Goal: Task Accomplishment & Management: Use online tool/utility

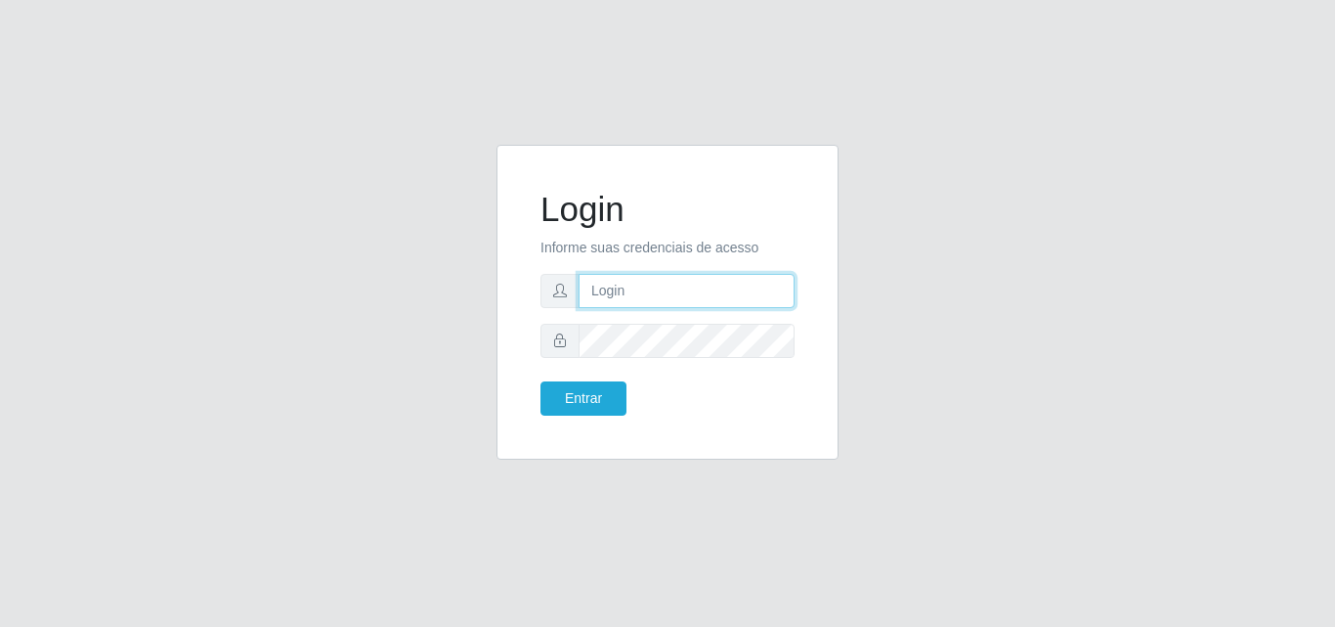
drag, startPoint x: 0, startPoint y: 0, endPoint x: 675, endPoint y: 291, distance: 734.7
click at [675, 291] on input "text" at bounding box center [687, 291] width 216 height 34
type input "[EMAIL_ADDRESS][DOMAIN_NAME]"
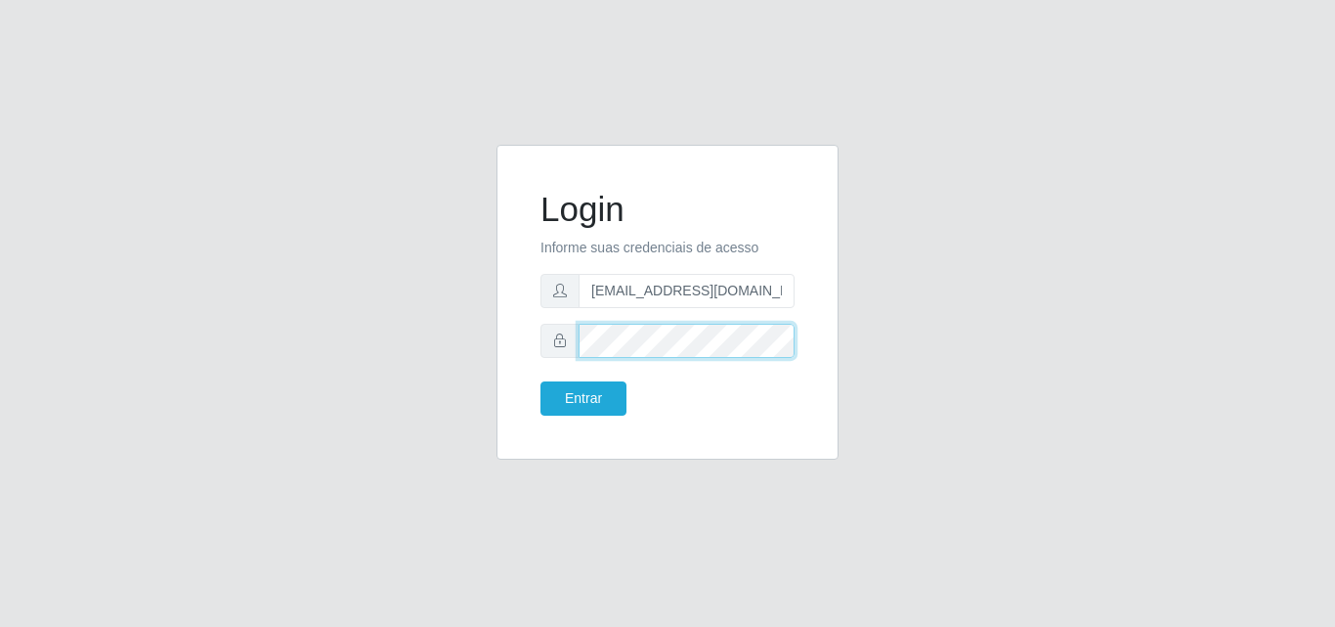
click at [541, 381] on button "Entrar" at bounding box center [584, 398] width 86 height 34
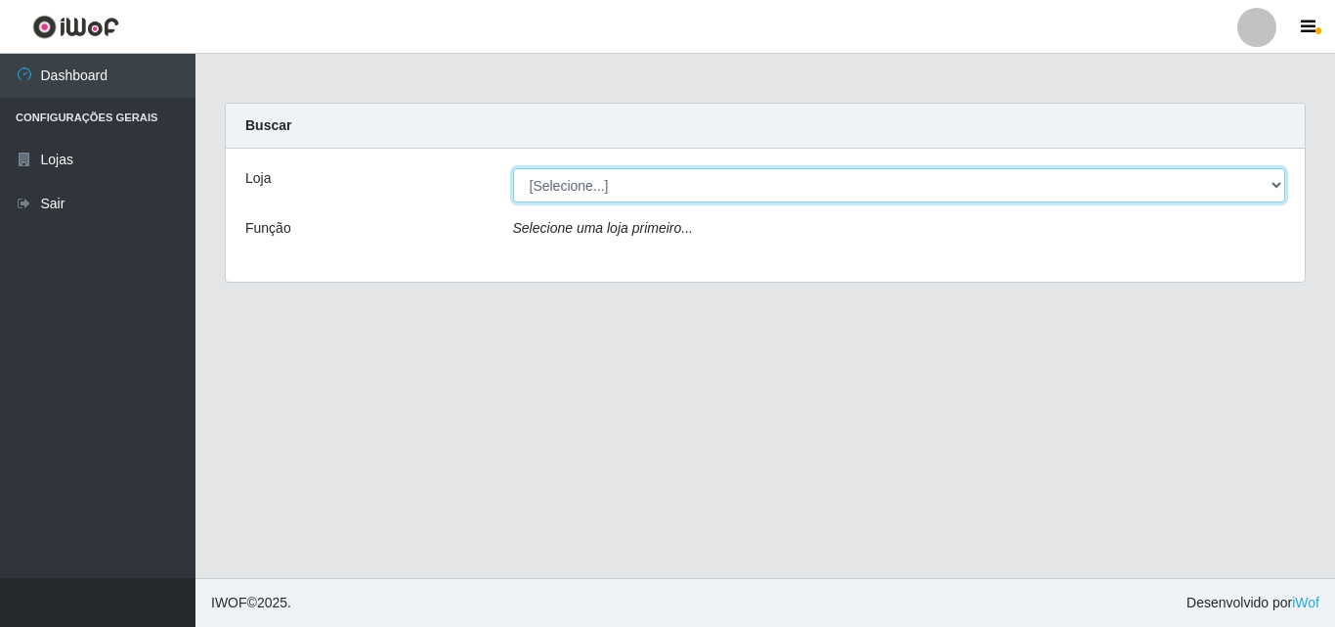
click at [995, 173] on select "[Selecione...] Corte Fácil - Unidade Emaús" at bounding box center [899, 185] width 773 height 34
select select "201"
click at [513, 168] on select "[Selecione...] Corte Fácil - Unidade Emaús" at bounding box center [899, 185] width 773 height 34
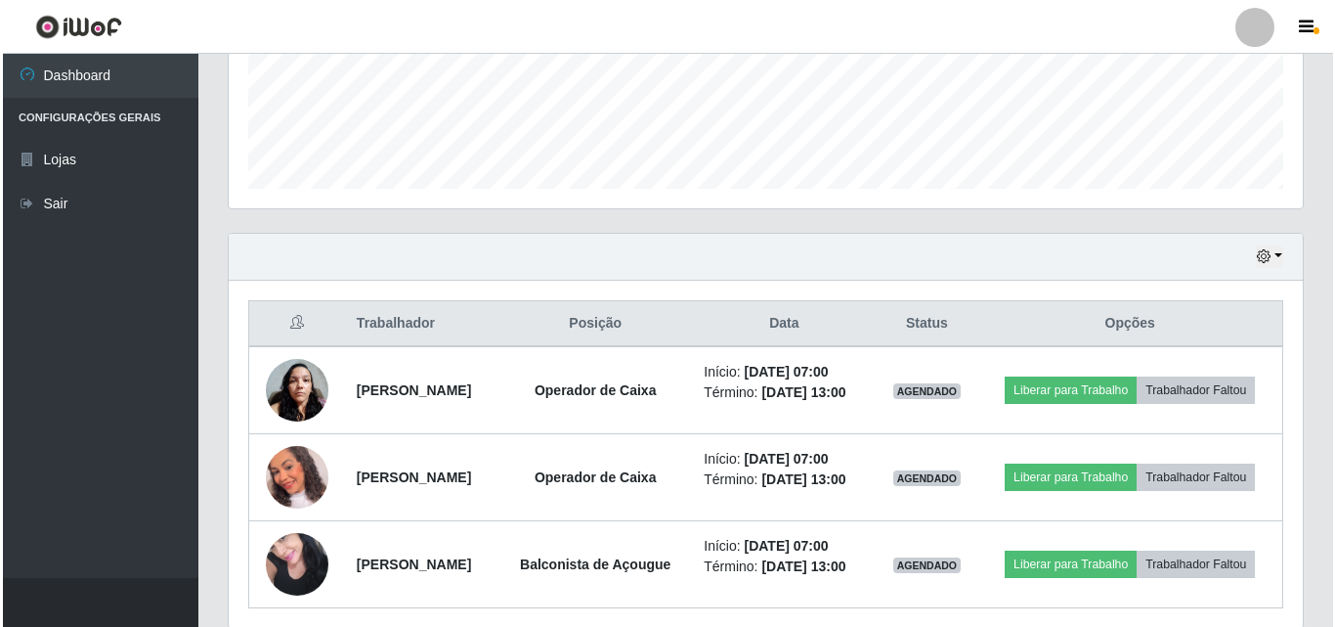
scroll to position [629, 0]
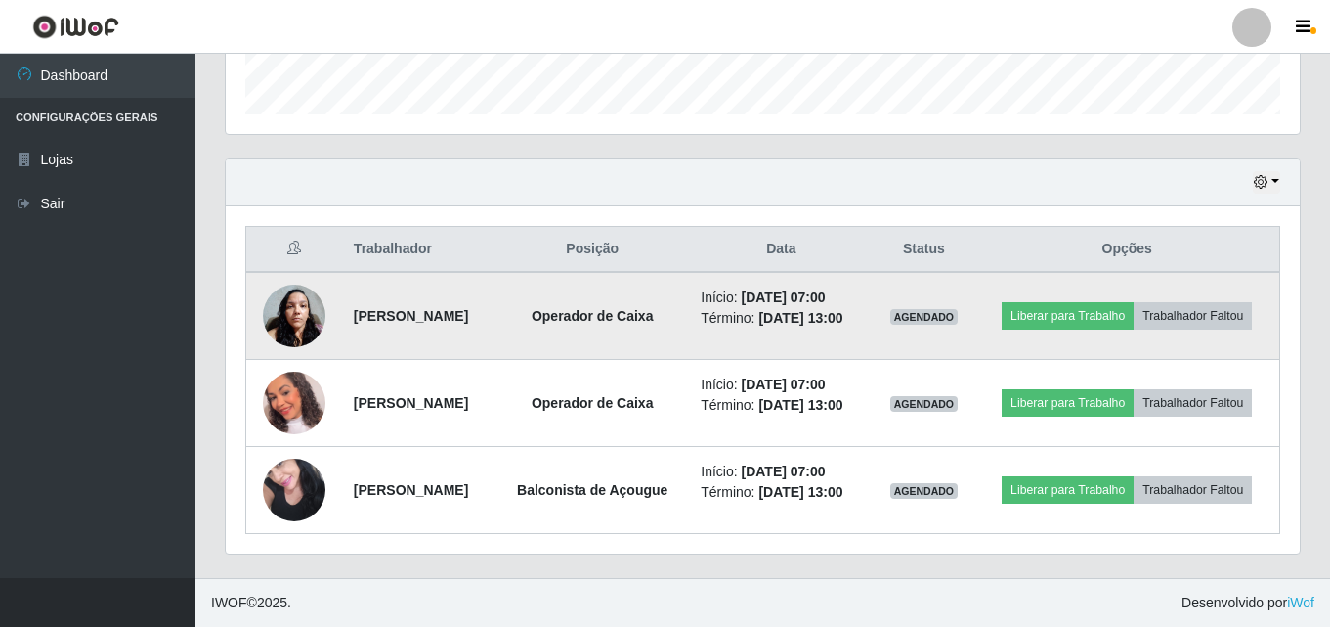
click at [295, 288] on img at bounding box center [294, 315] width 63 height 83
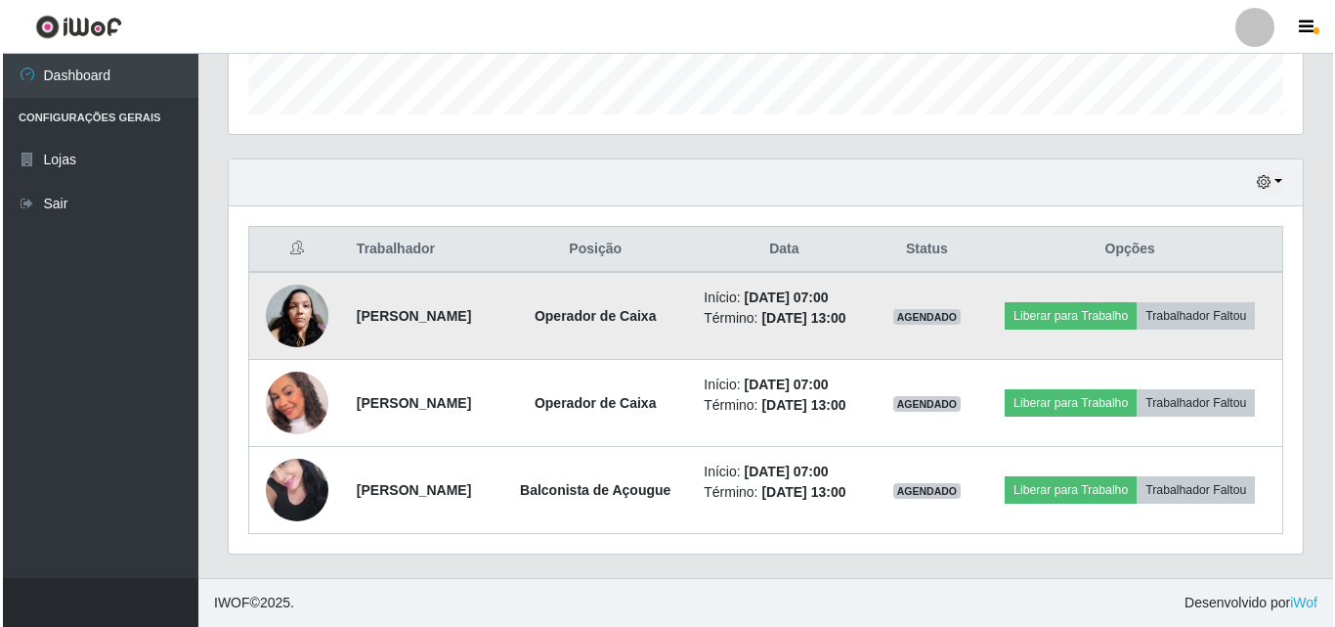
scroll to position [406, 1065]
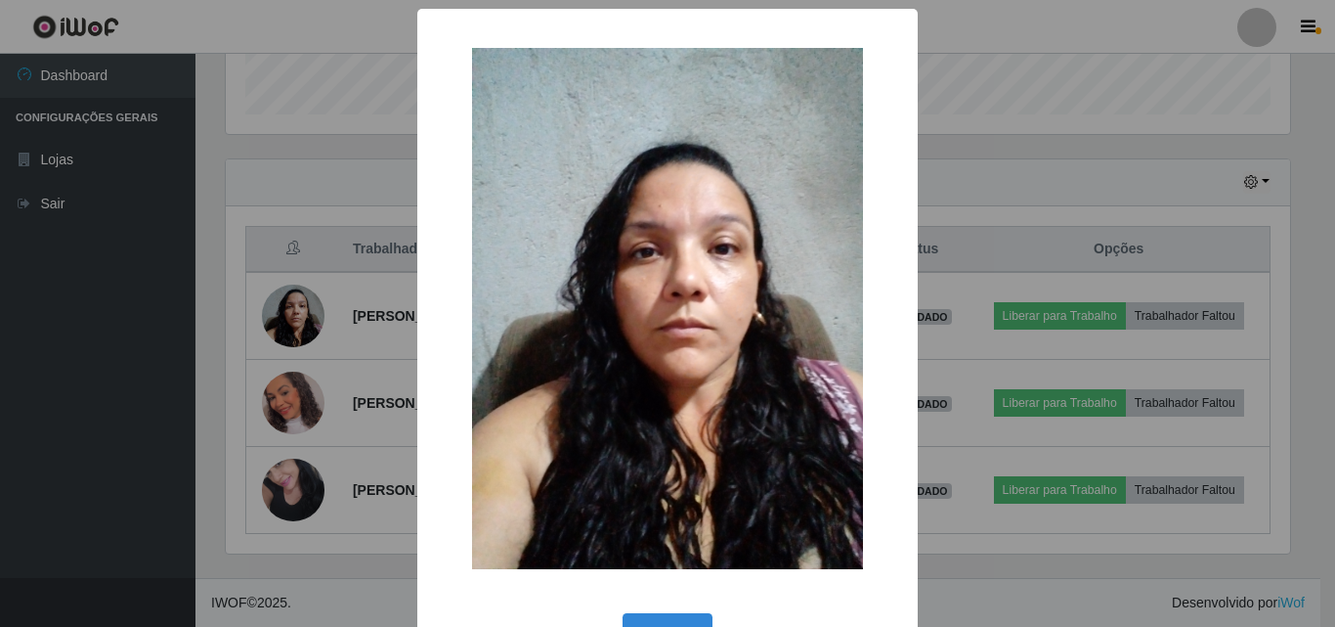
click at [1125, 138] on div "× OK Cancel" at bounding box center [667, 313] width 1335 height 627
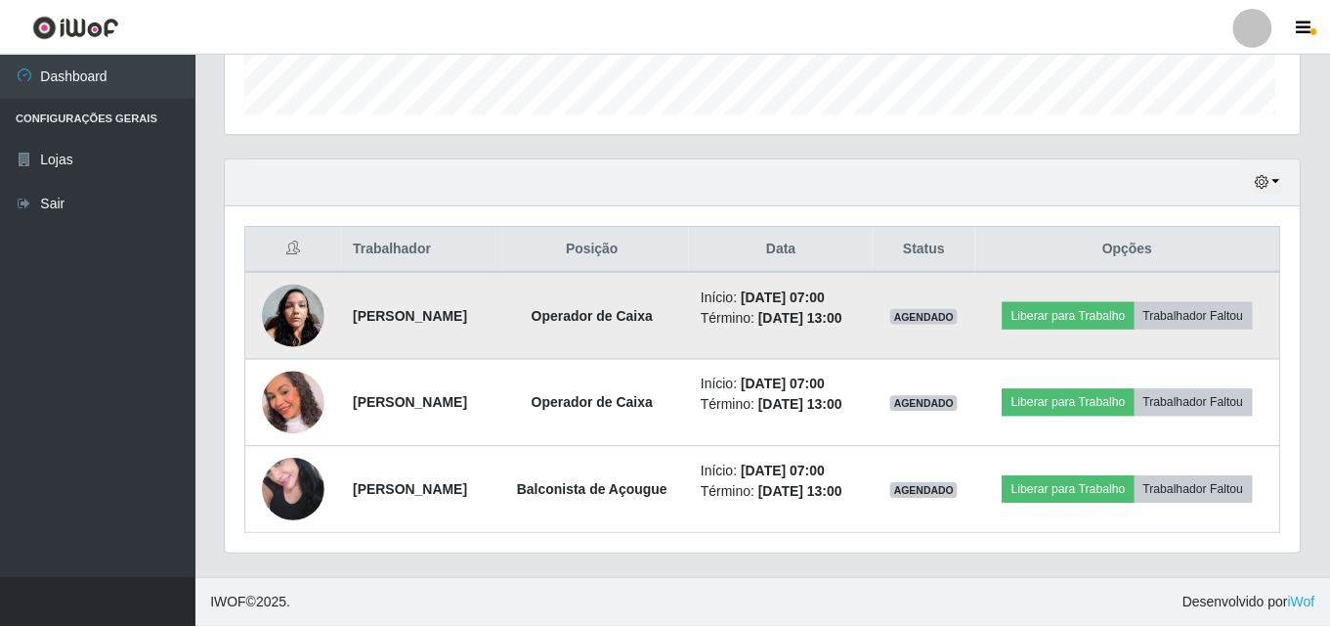
scroll to position [406, 1074]
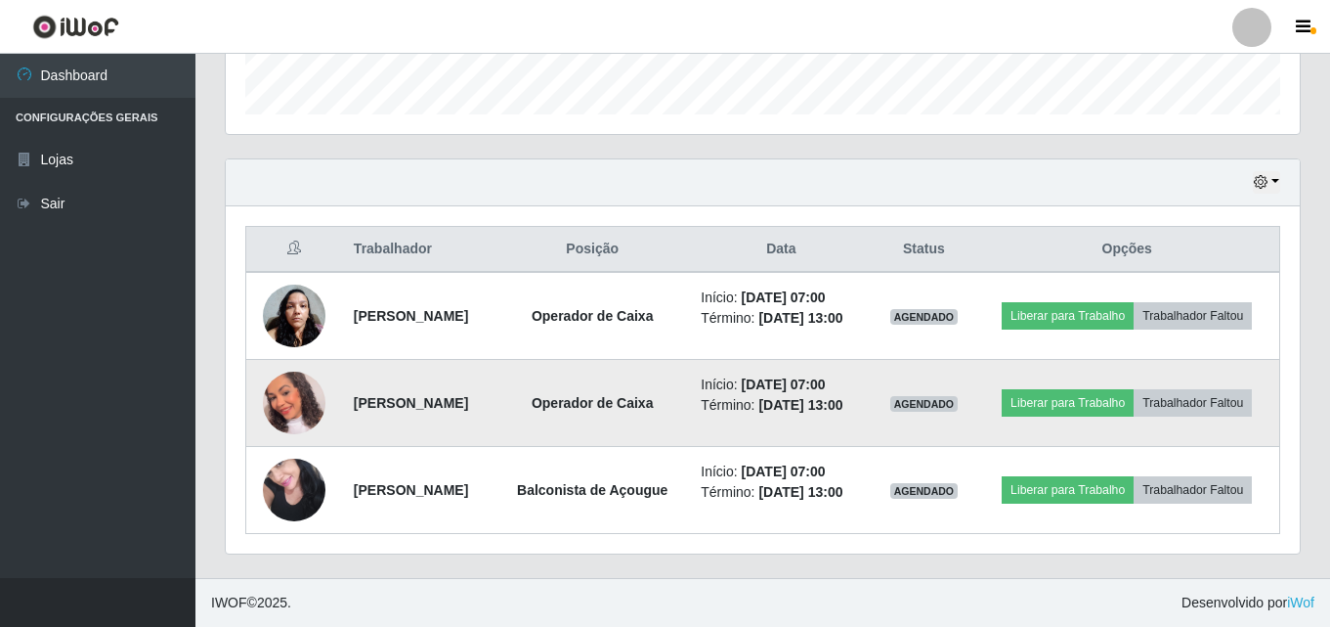
click at [281, 430] on img at bounding box center [294, 403] width 63 height 72
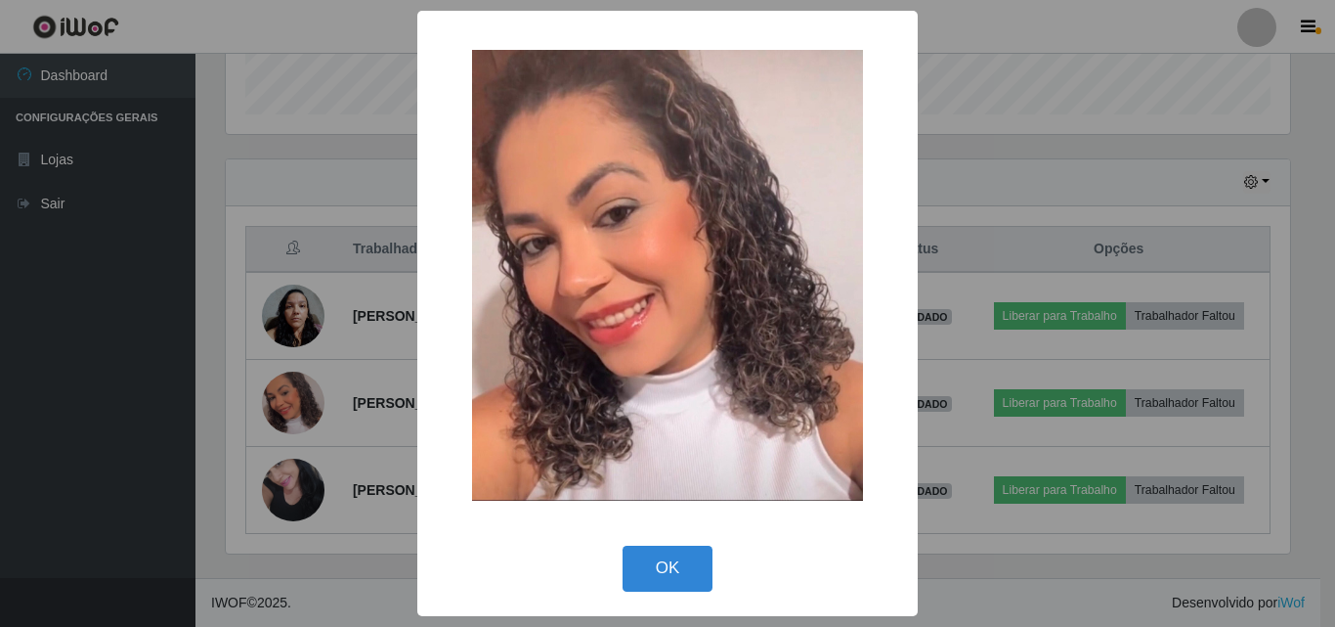
click at [1120, 196] on div "× OK Cancel" at bounding box center [667, 313] width 1335 height 627
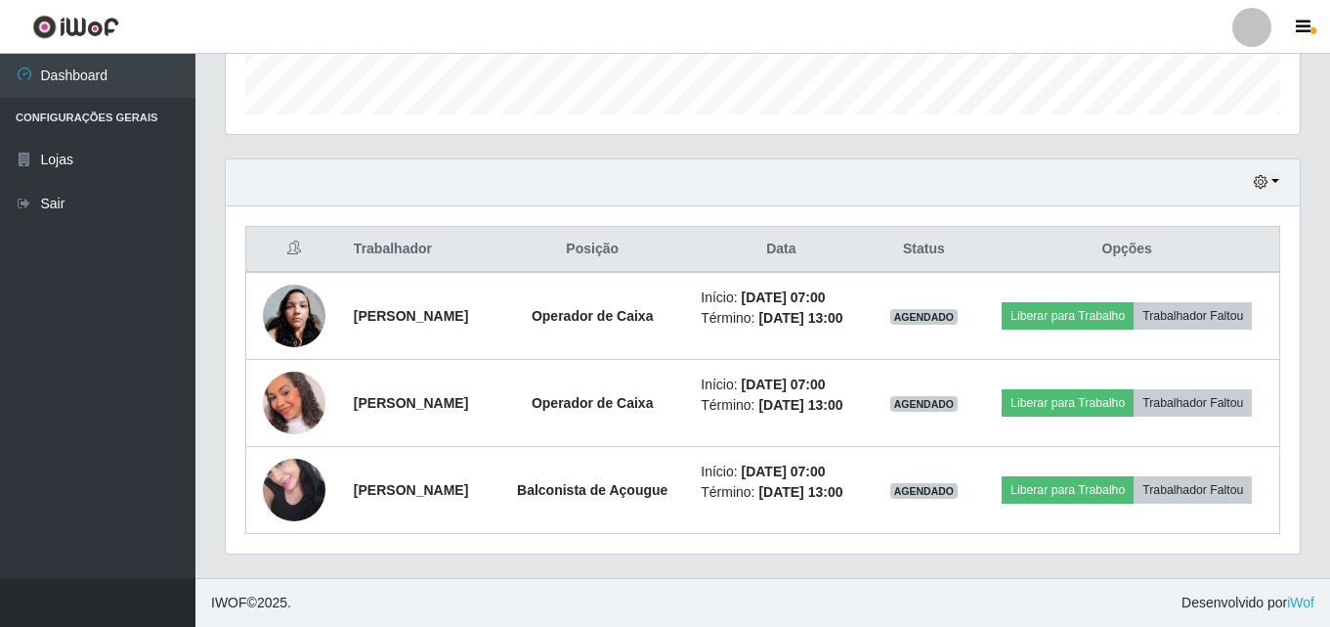
scroll to position [629, 0]
click at [269, 604] on span "IWOF © 2025 ." at bounding box center [251, 602] width 80 height 21
